Goal: Find contact information: Find contact information

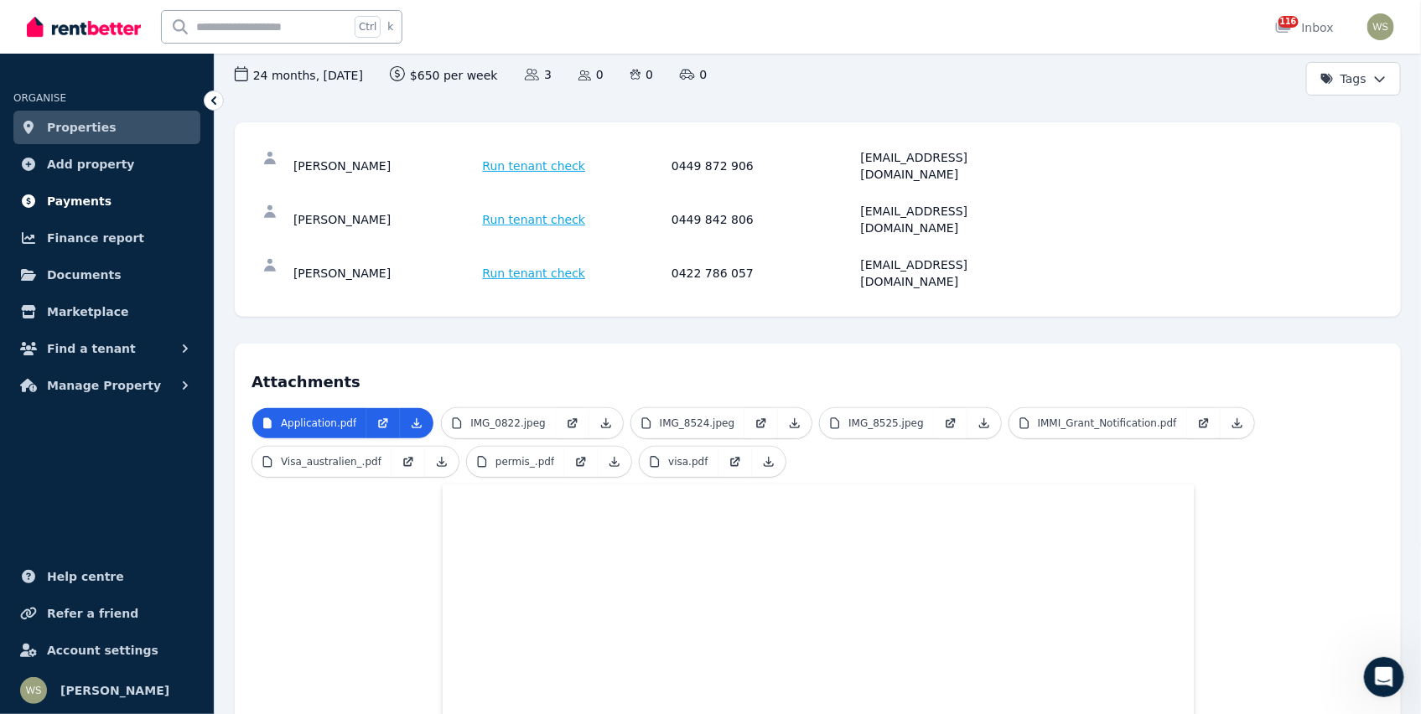
scroll to position [168, 0]
click at [90, 344] on span "Find a tenant" at bounding box center [91, 349] width 89 height 20
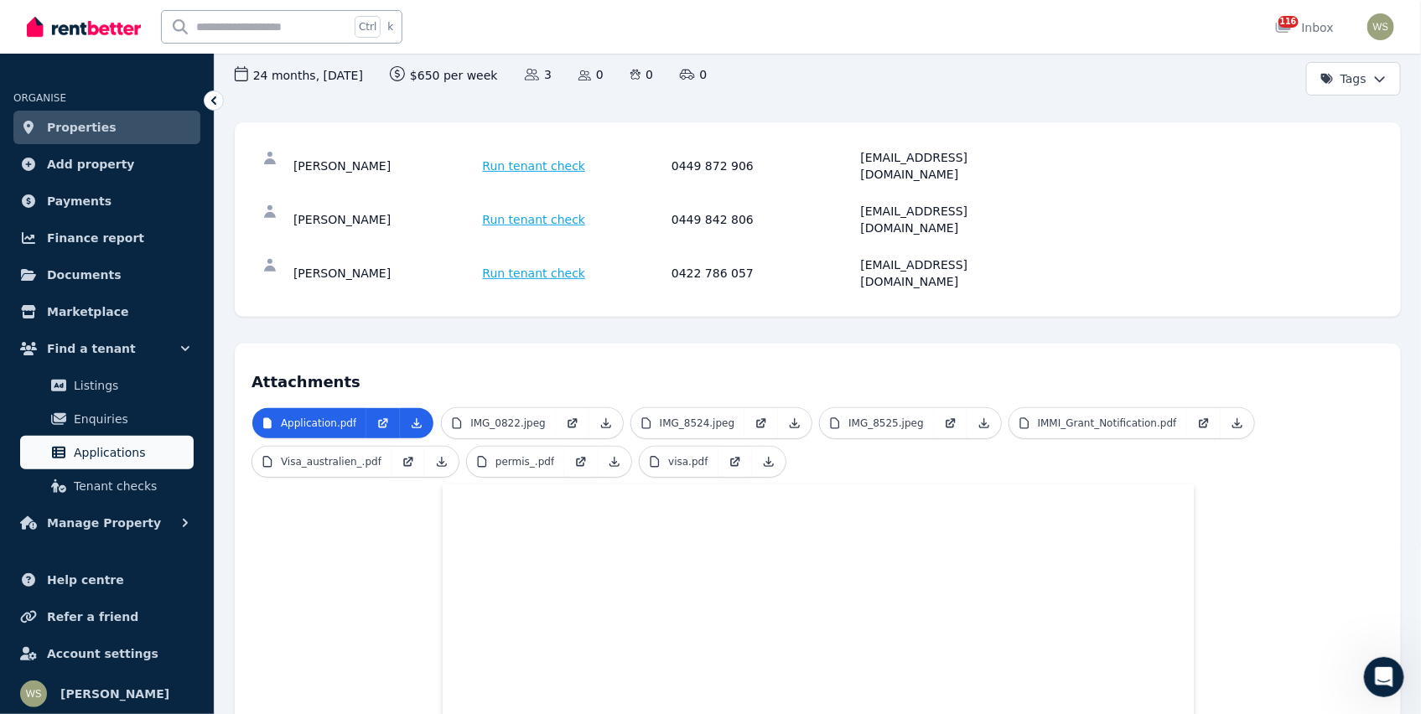
click at [132, 448] on span "Applications" at bounding box center [130, 452] width 113 height 20
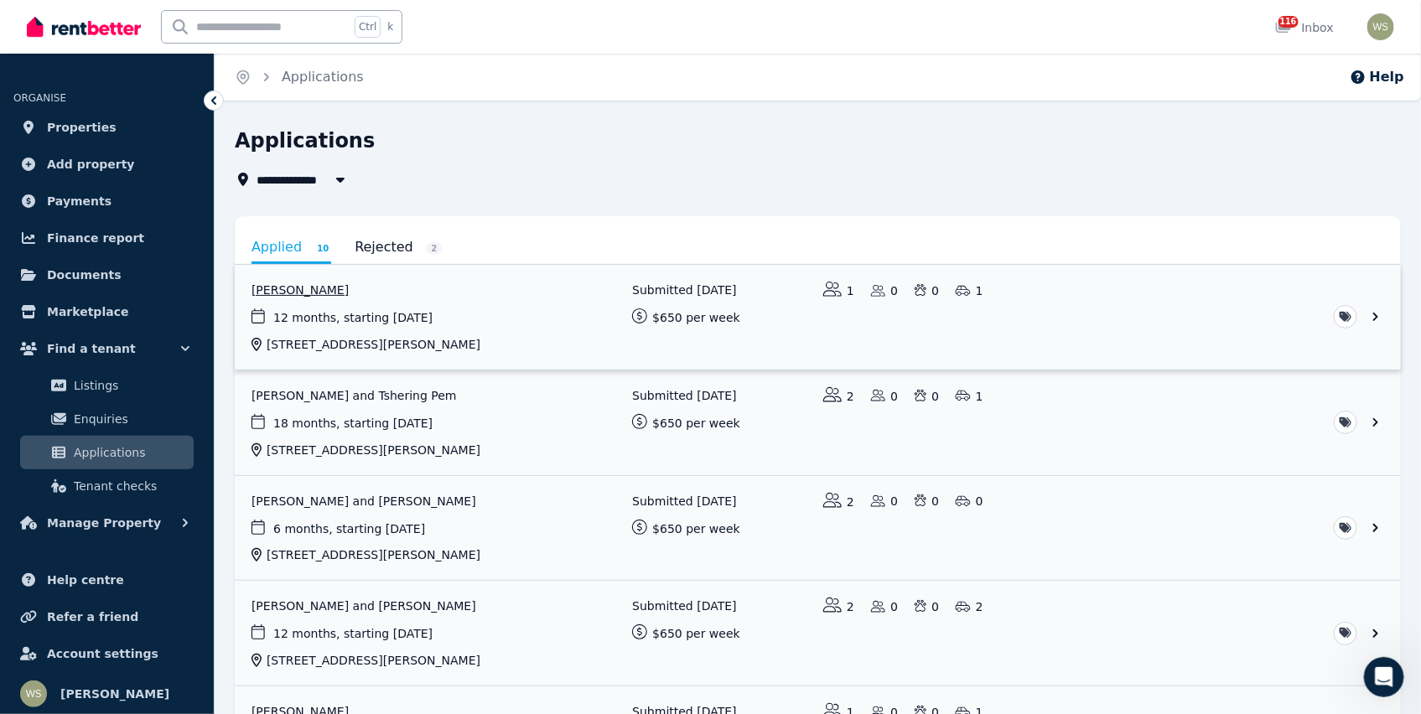
click at [318, 286] on link "View application: John Colebrook" at bounding box center [818, 317] width 1166 height 105
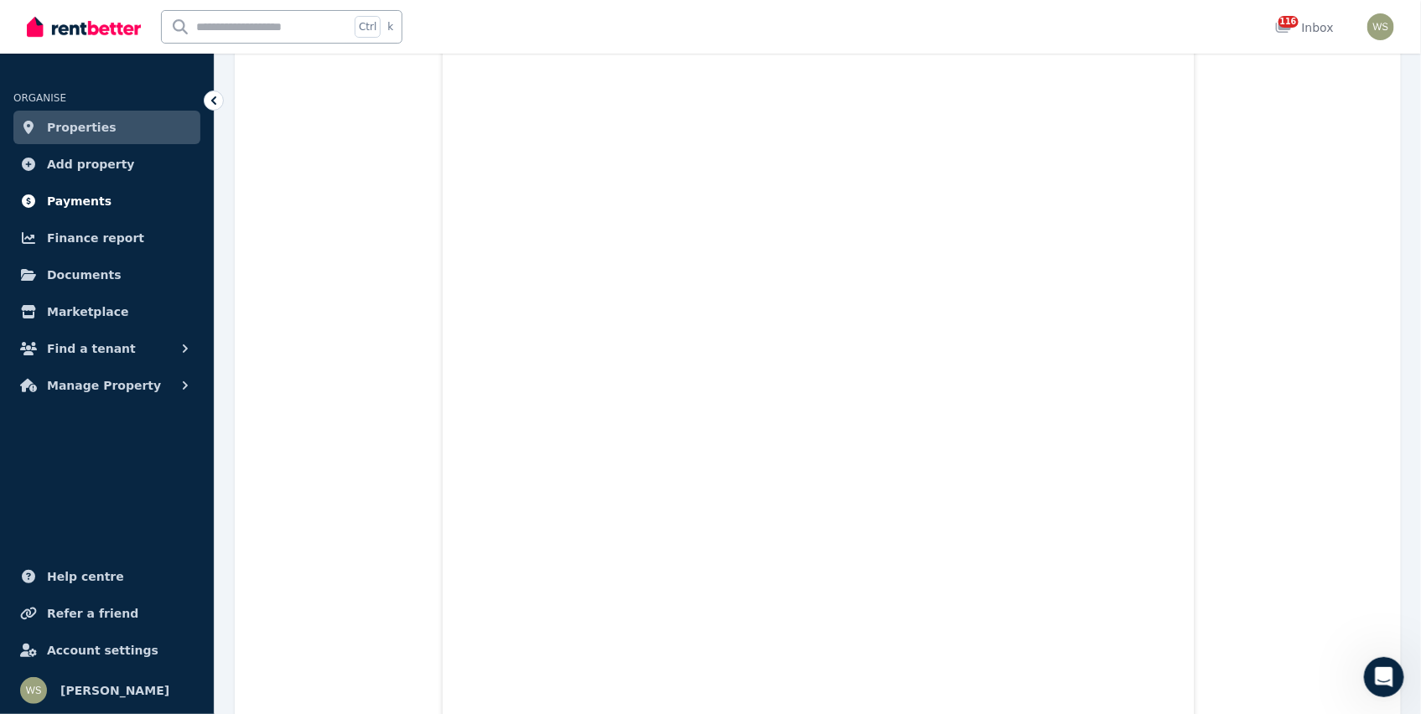
scroll to position [1676, 0]
click at [72, 350] on span "Find a tenant" at bounding box center [91, 349] width 89 height 20
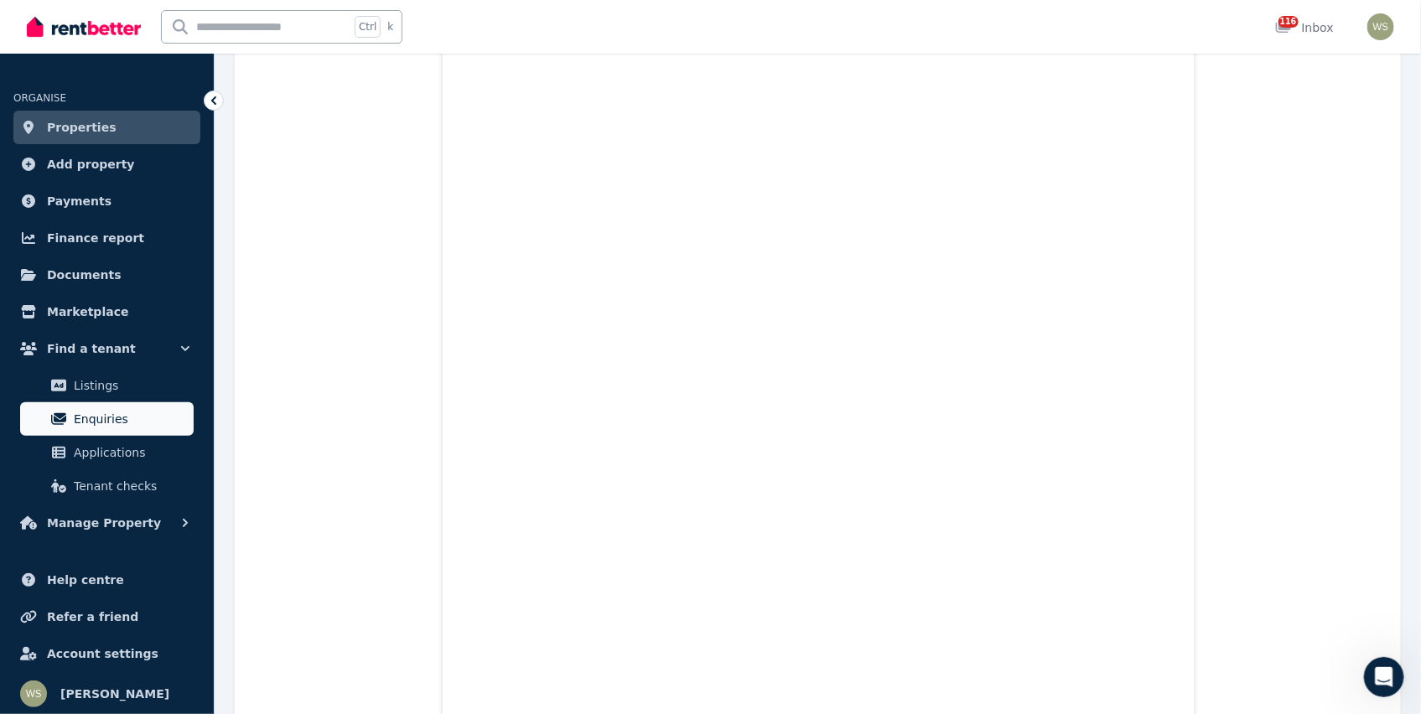
click at [74, 428] on span "Enquiries" at bounding box center [130, 419] width 113 height 20
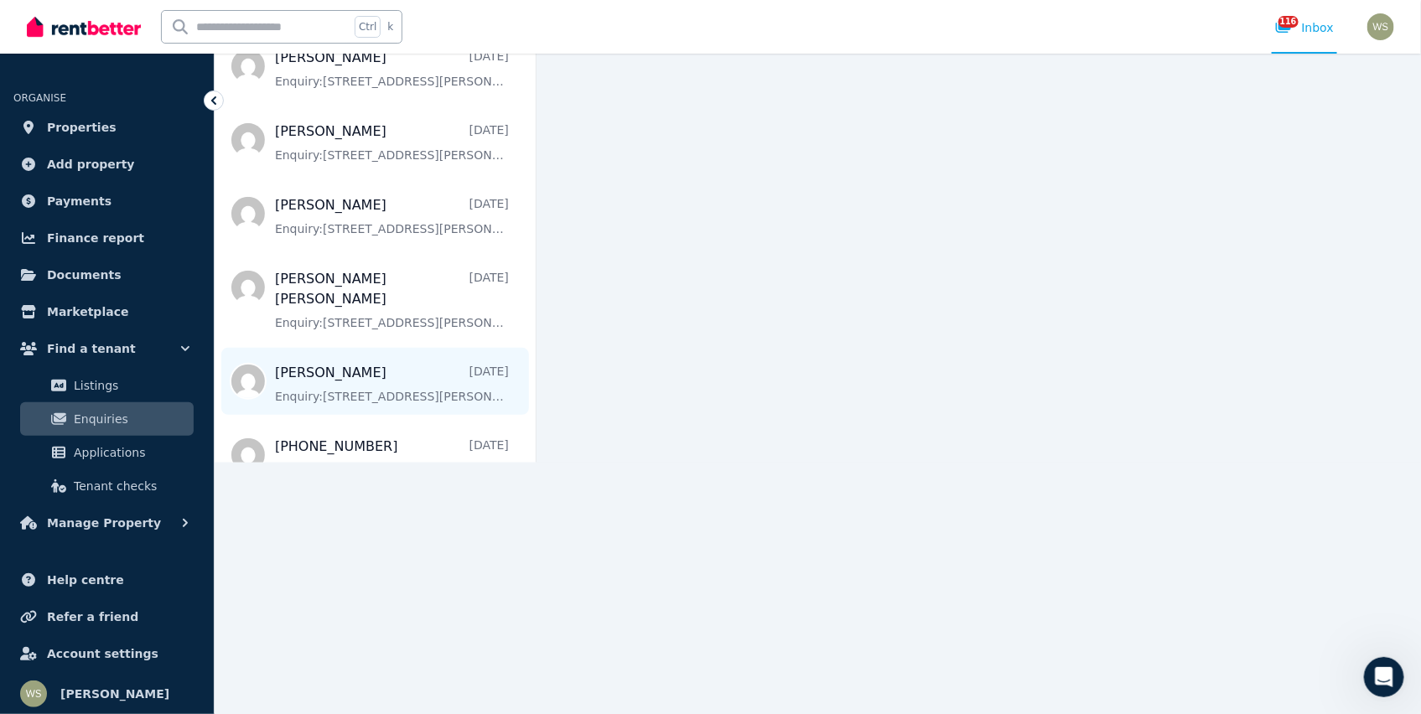
scroll to position [754, 0]
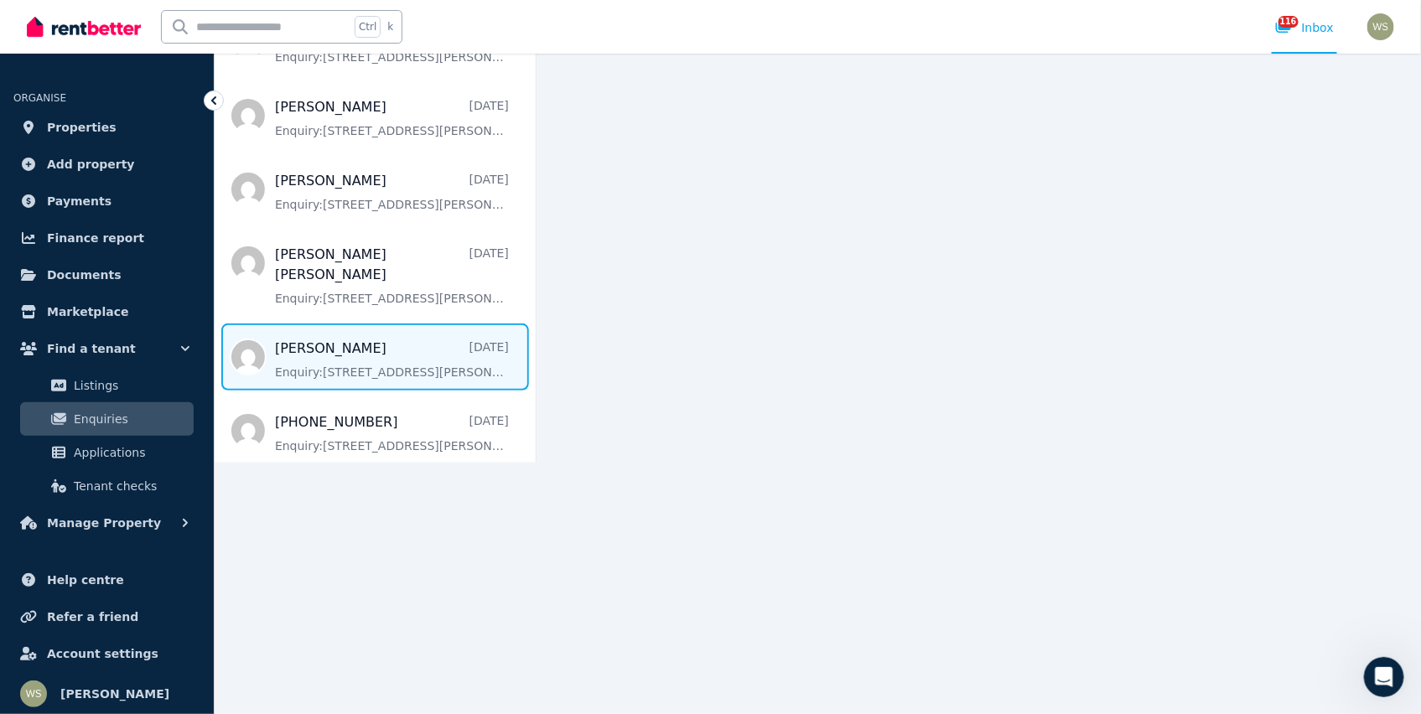
click at [349, 323] on span "Message list" at bounding box center [375, 356] width 321 height 67
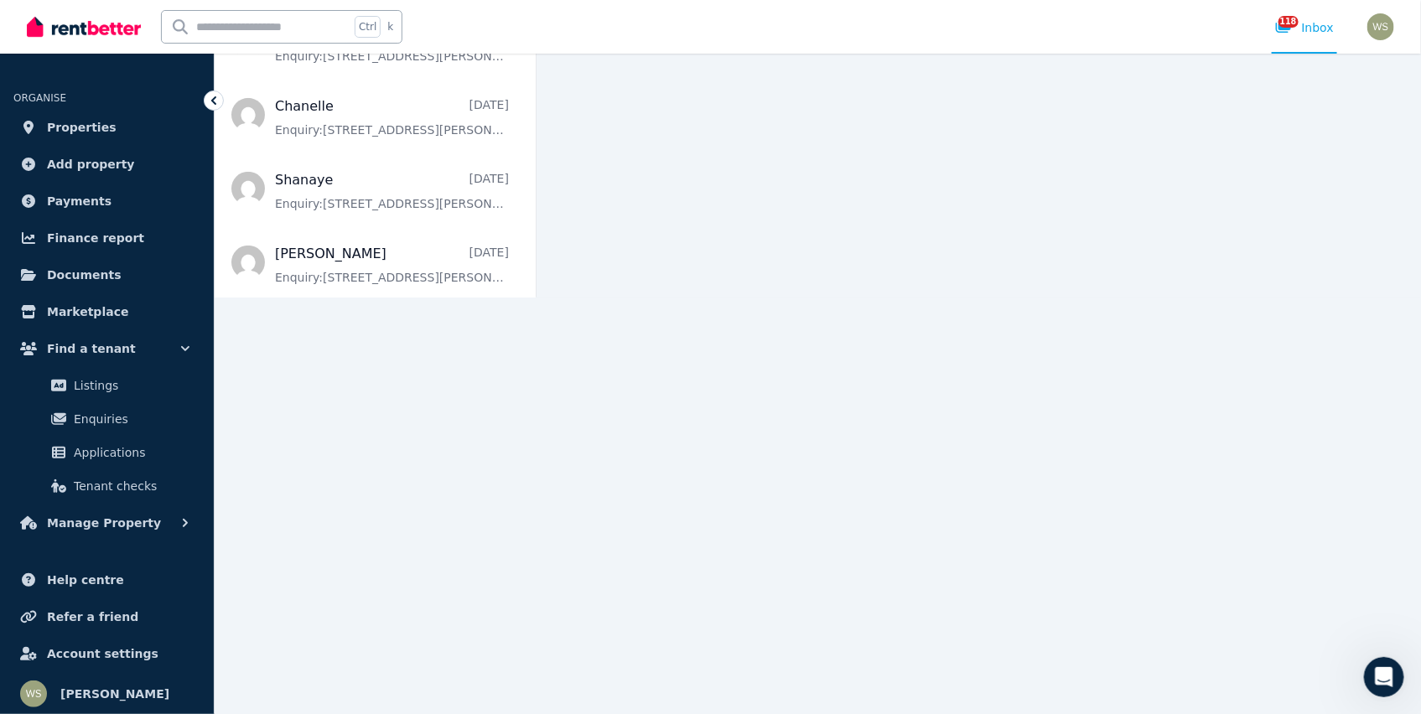
scroll to position [165, 0]
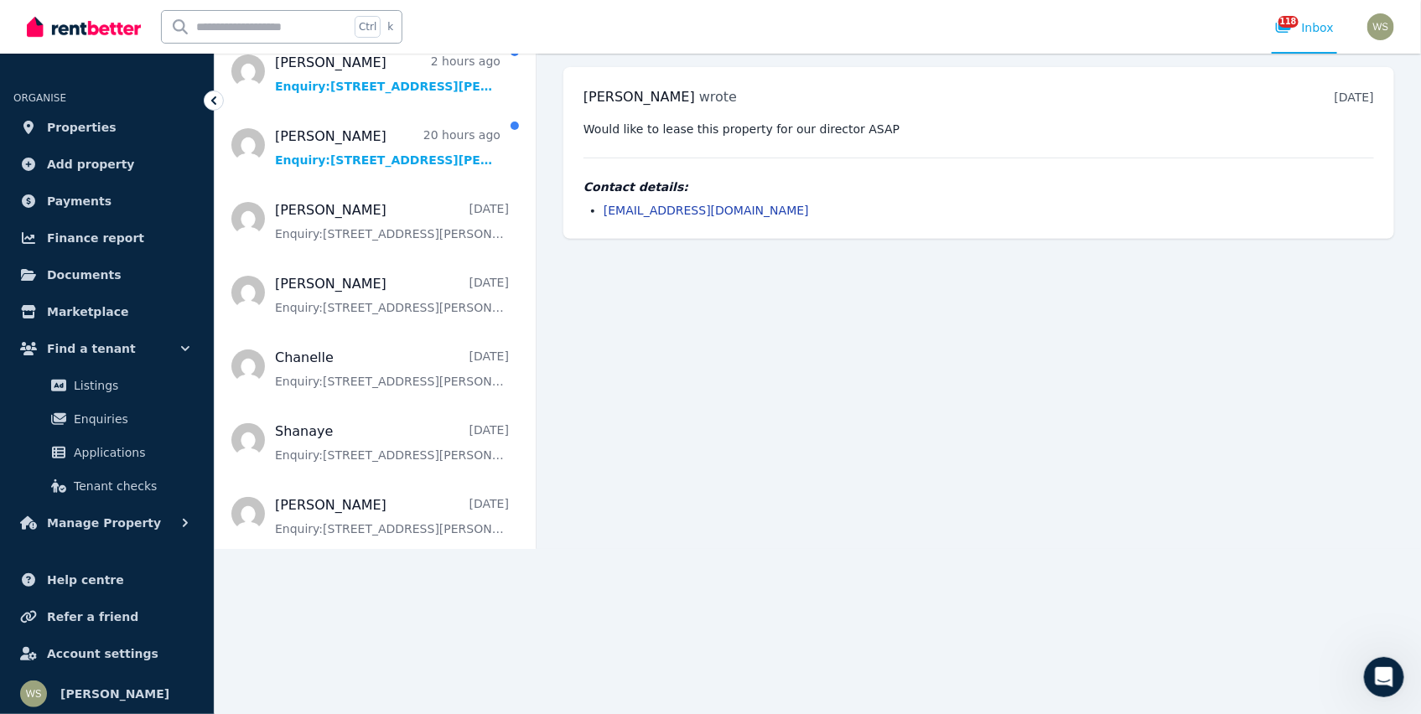
click at [677, 210] on link "[EMAIL_ADDRESS][DOMAIN_NAME]" at bounding box center [705, 210] width 205 height 13
click at [645, 213] on link "[EMAIL_ADDRESS][DOMAIN_NAME]" at bounding box center [705, 210] width 205 height 13
